Goal: Transaction & Acquisition: Obtain resource

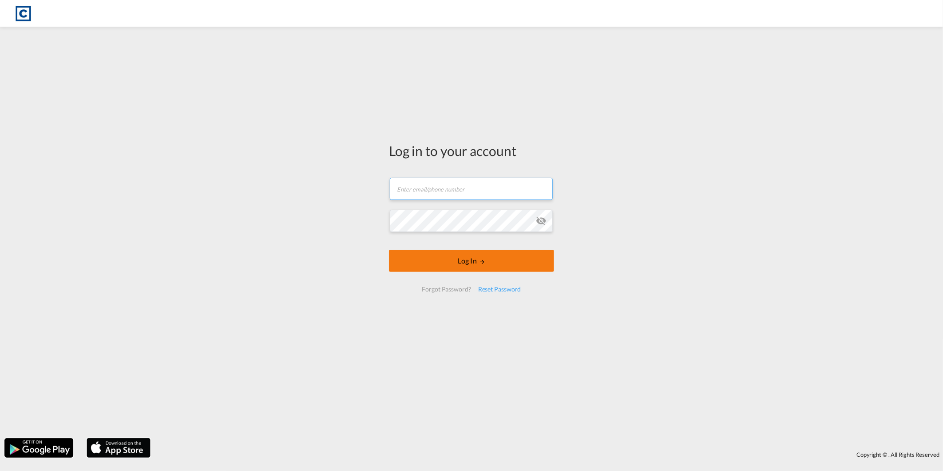
type input "[PERSON_NAME][EMAIL_ADDRESS][DOMAIN_NAME]"
click at [449, 277] on form "[PERSON_NAME][EMAIL_ADDRESS][DOMAIN_NAME] Password field is required Log In For…" at bounding box center [471, 235] width 165 height 132
click at [449, 261] on button "Log In" at bounding box center [471, 260] width 165 height 22
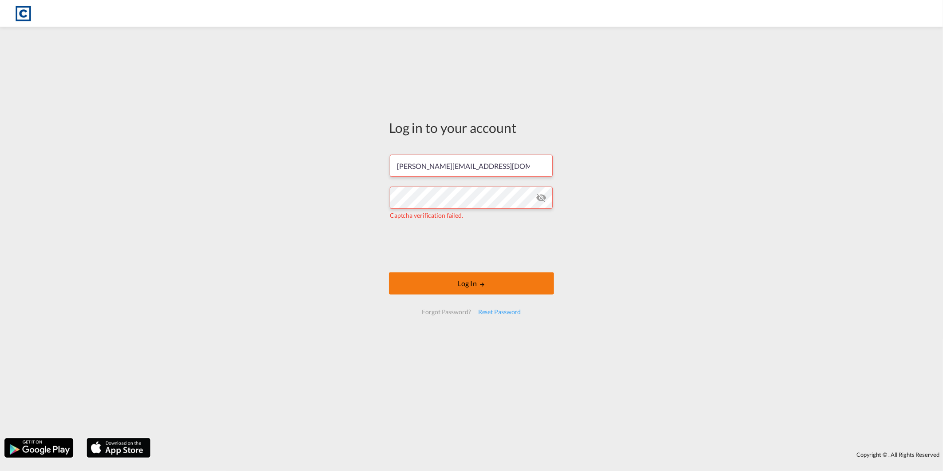
click at [421, 286] on button "Log In" at bounding box center [471, 283] width 165 height 22
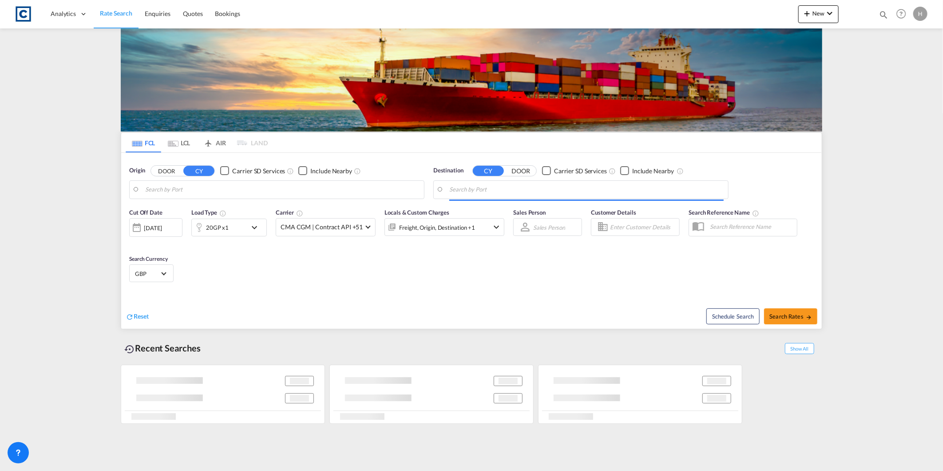
type input "GB-DT9, [GEOGRAPHIC_DATA]"
type input "[GEOGRAPHIC_DATA], [GEOGRAPHIC_DATA]"
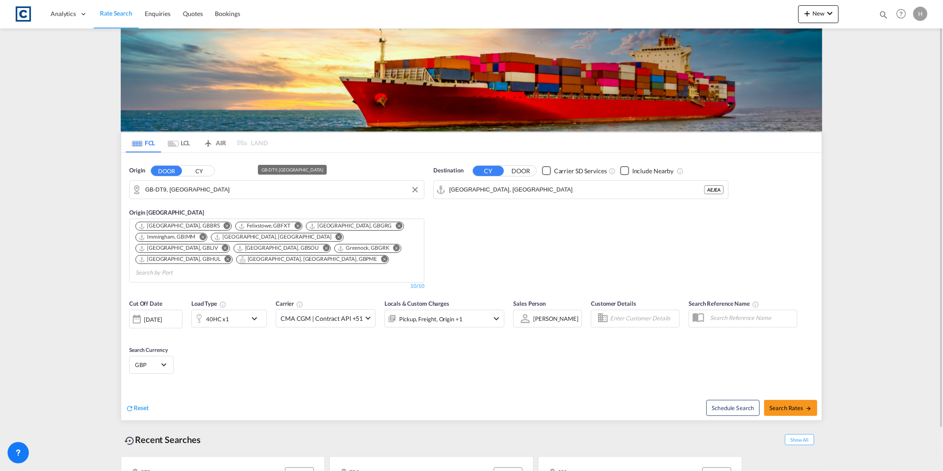
click at [198, 190] on input "GB-DT9, [GEOGRAPHIC_DATA]" at bounding box center [282, 189] width 274 height 13
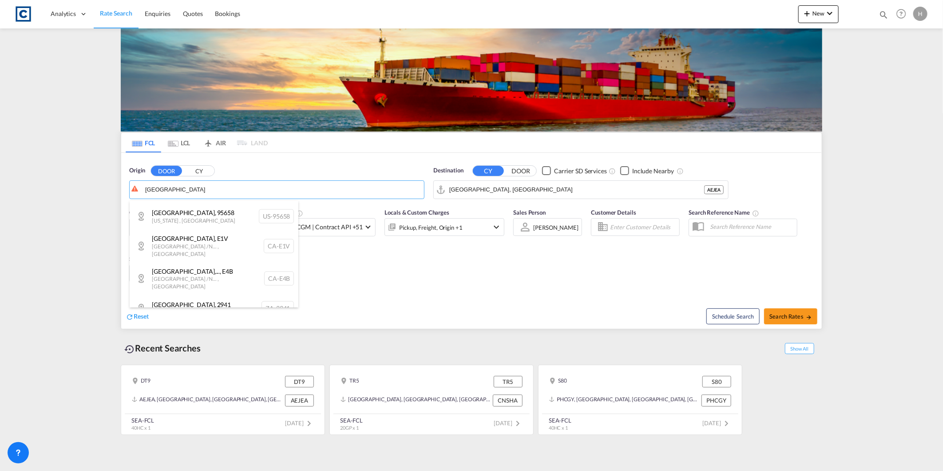
scroll to position [493, 0]
click at [208, 255] on div "[GEOGRAPHIC_DATA] [GEOGRAPHIC_DATA]-[GEOGRAPHIC_DATA]" at bounding box center [214, 268] width 169 height 27
type input "GB-NE5, [GEOGRAPHIC_DATA]"
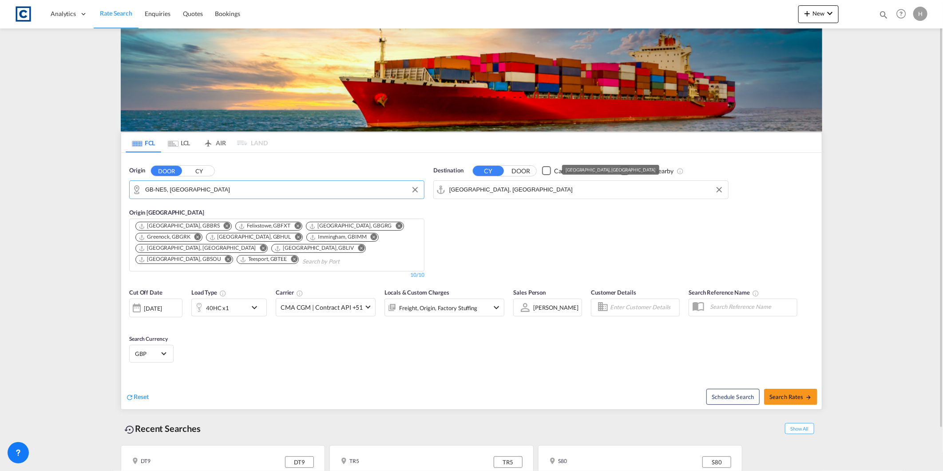
click at [507, 187] on input "[GEOGRAPHIC_DATA], [GEOGRAPHIC_DATA]" at bounding box center [586, 189] width 274 height 13
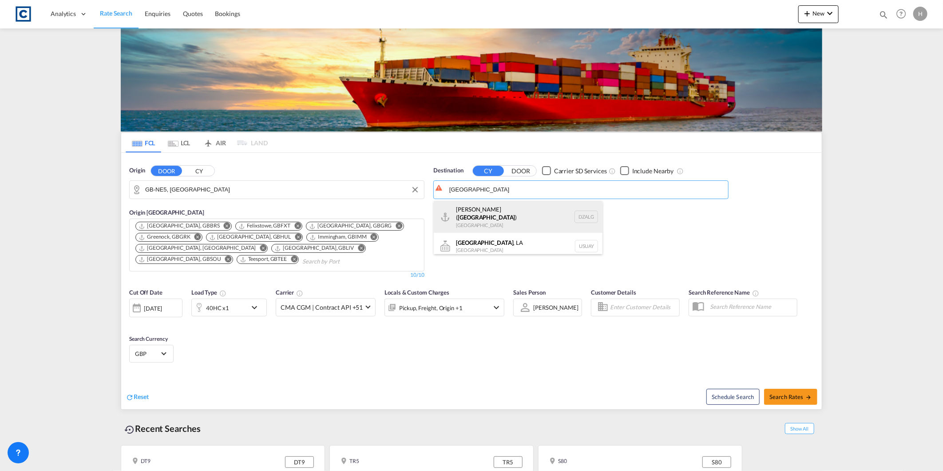
click at [494, 216] on div "[GEOGRAPHIC_DATA] ( [GEOGRAPHIC_DATA] ) [GEOGRAPHIC_DATA] [GEOGRAPHIC_DATA]" at bounding box center [518, 217] width 169 height 32
type input "[GEOGRAPHIC_DATA] ([GEOGRAPHIC_DATA]), DZALG"
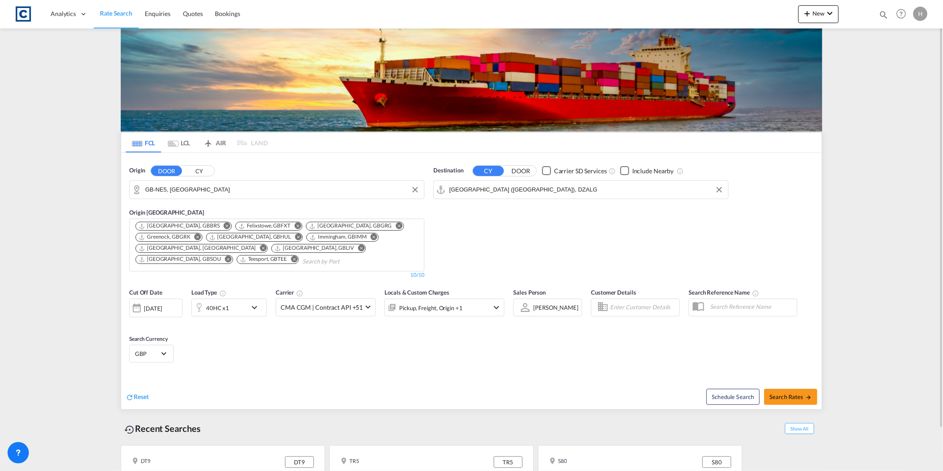
click at [228, 314] on div "40HC x1" at bounding box center [219, 307] width 55 height 18
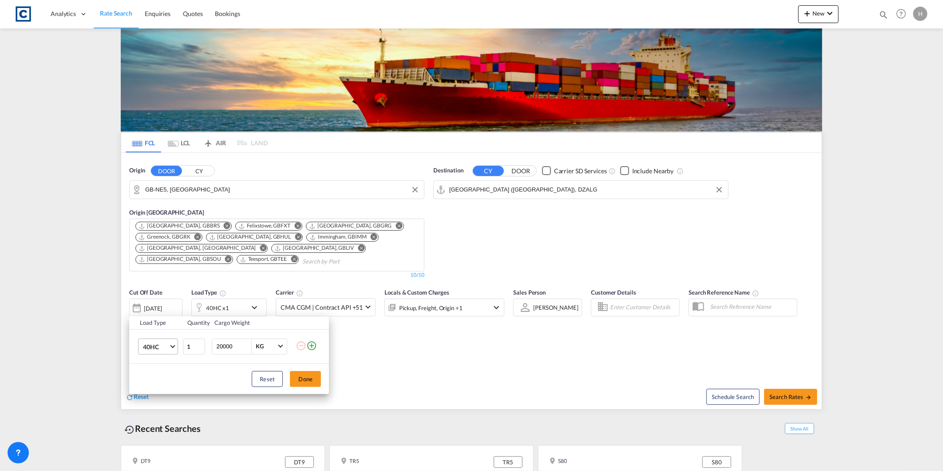
click at [147, 352] on md-select-value "40HC" at bounding box center [160, 346] width 36 height 15
click at [156, 295] on md-option "20GP" at bounding box center [166, 303] width 60 height 21
click at [316, 379] on button "Done" at bounding box center [305, 379] width 31 height 16
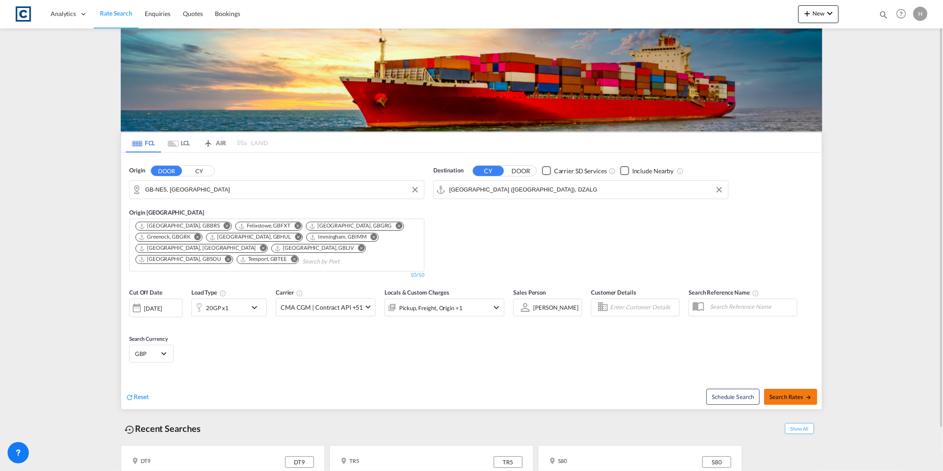
click at [779, 389] on button "Search Rates" at bounding box center [790, 396] width 53 height 16
type input "NE5 to DZALG / [DATE]"
